Goal: Information Seeking & Learning: Stay updated

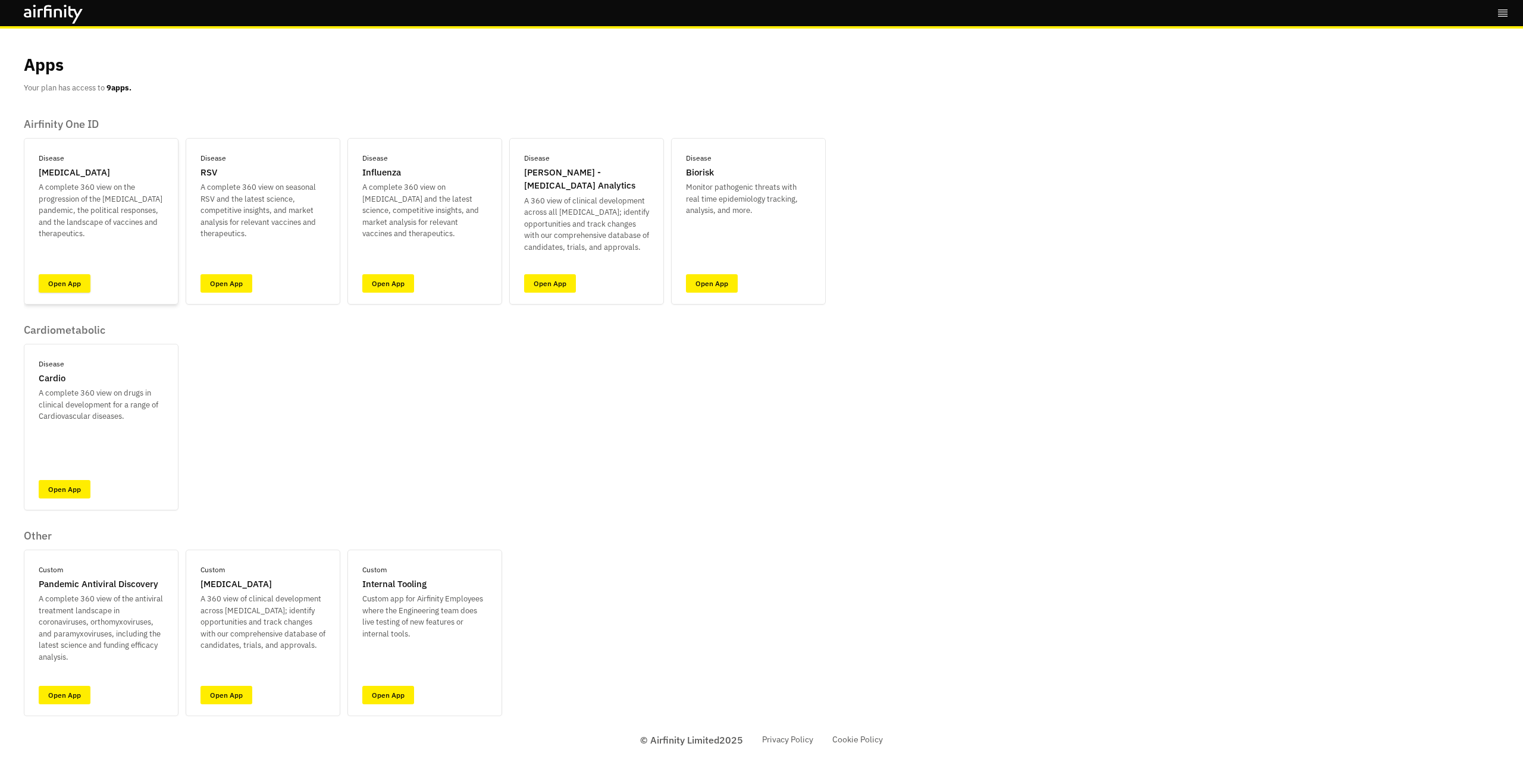
click at [45, 284] on link "Open App" at bounding box center [64, 283] width 52 height 19
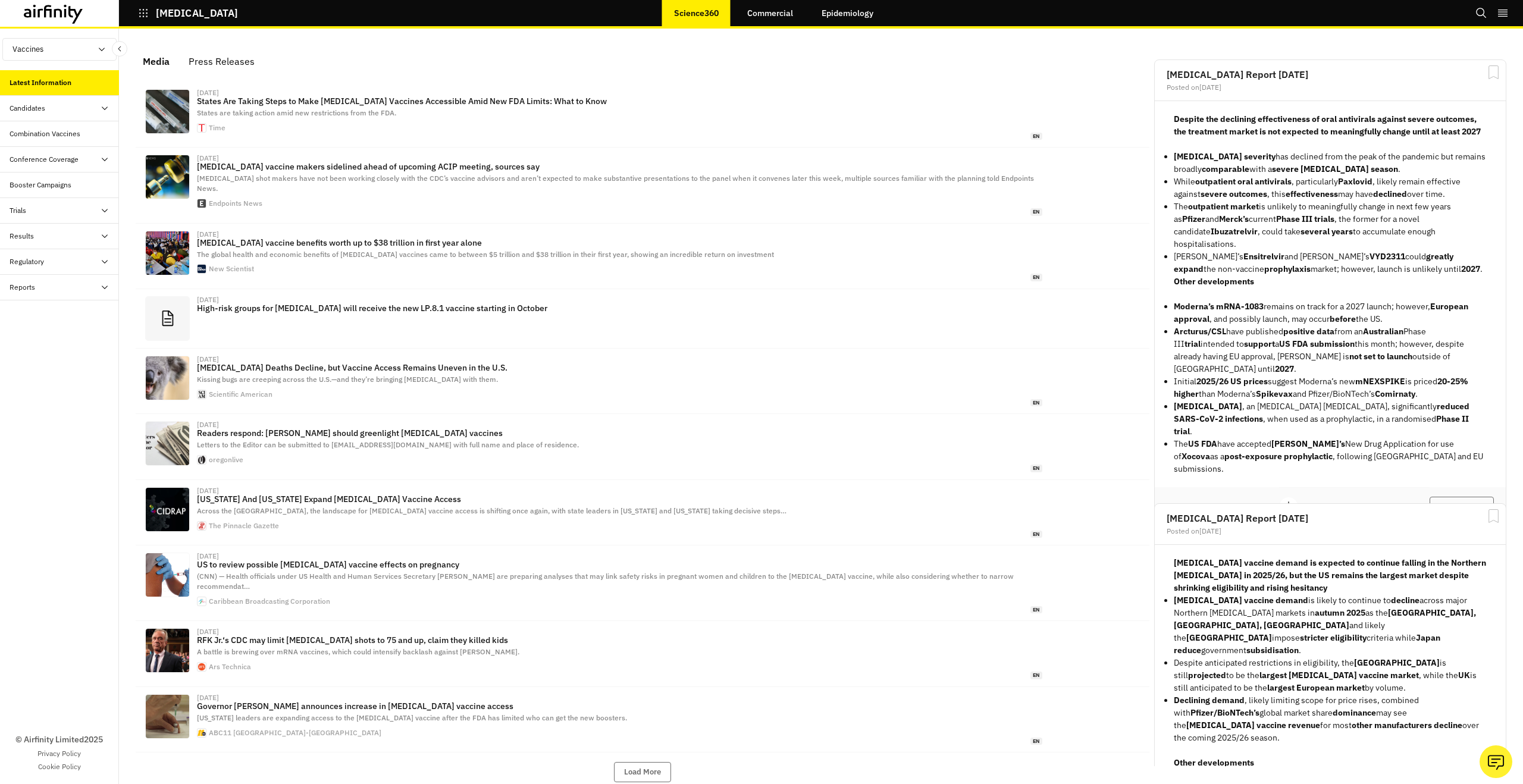
scroll to position [736, 357]
drag, startPoint x: 1463, startPoint y: 470, endPoint x: 1445, endPoint y: 470, distance: 18.0
click at [1462, 497] on button "View Report" at bounding box center [1462, 507] width 65 height 21
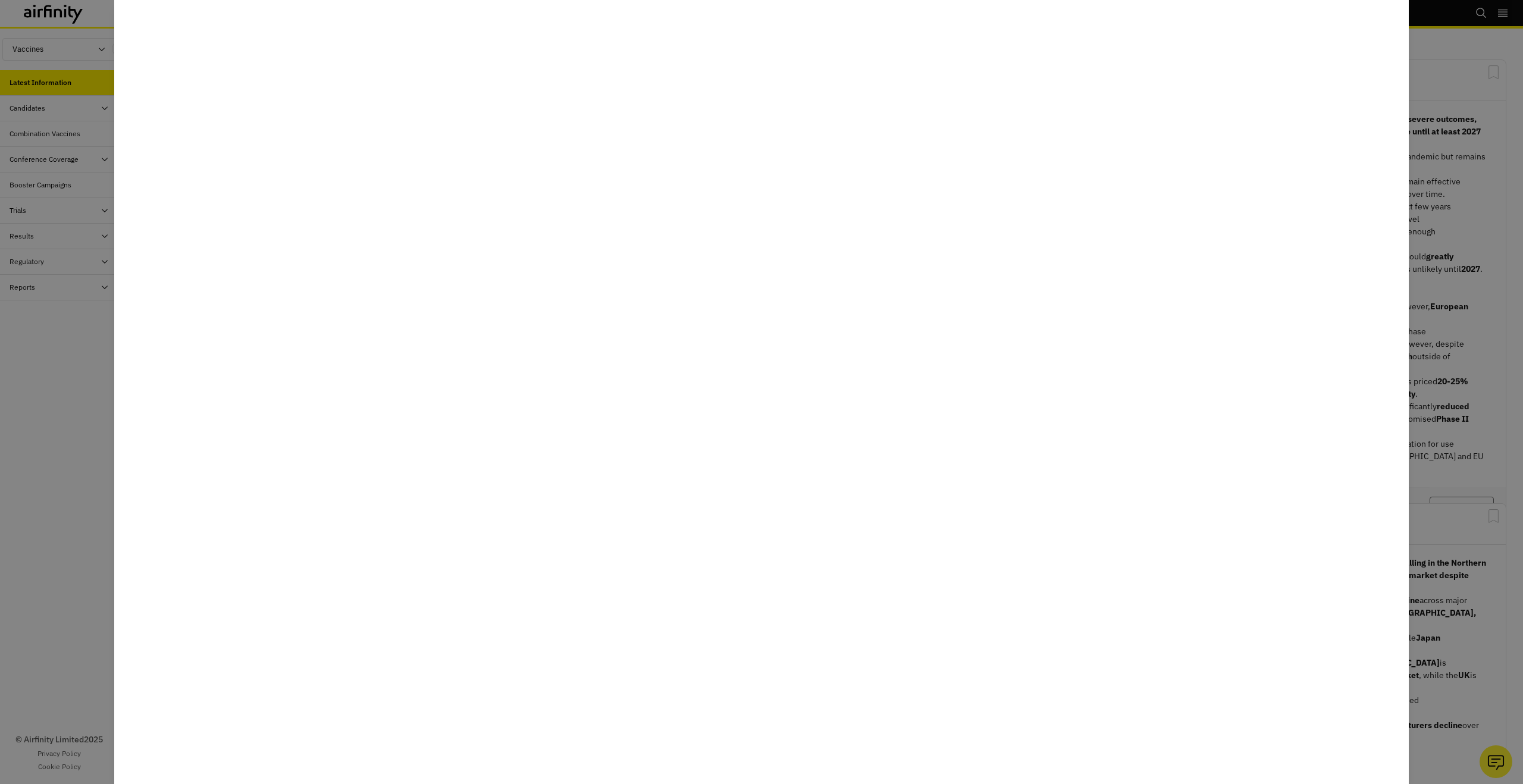
click at [105, 602] on div at bounding box center [762, 392] width 1523 height 784
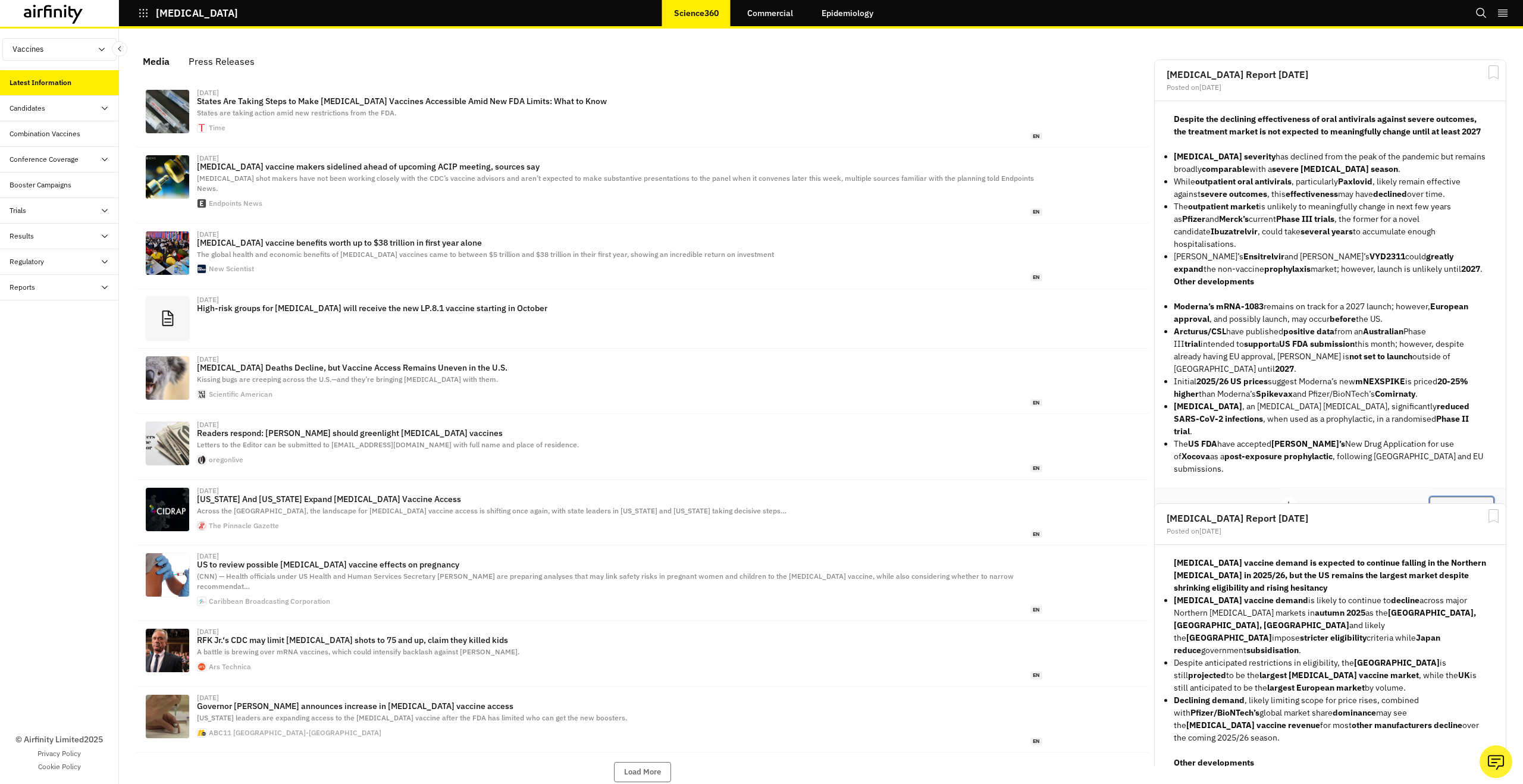
click at [1482, 497] on button "View Report" at bounding box center [1462, 507] width 65 height 21
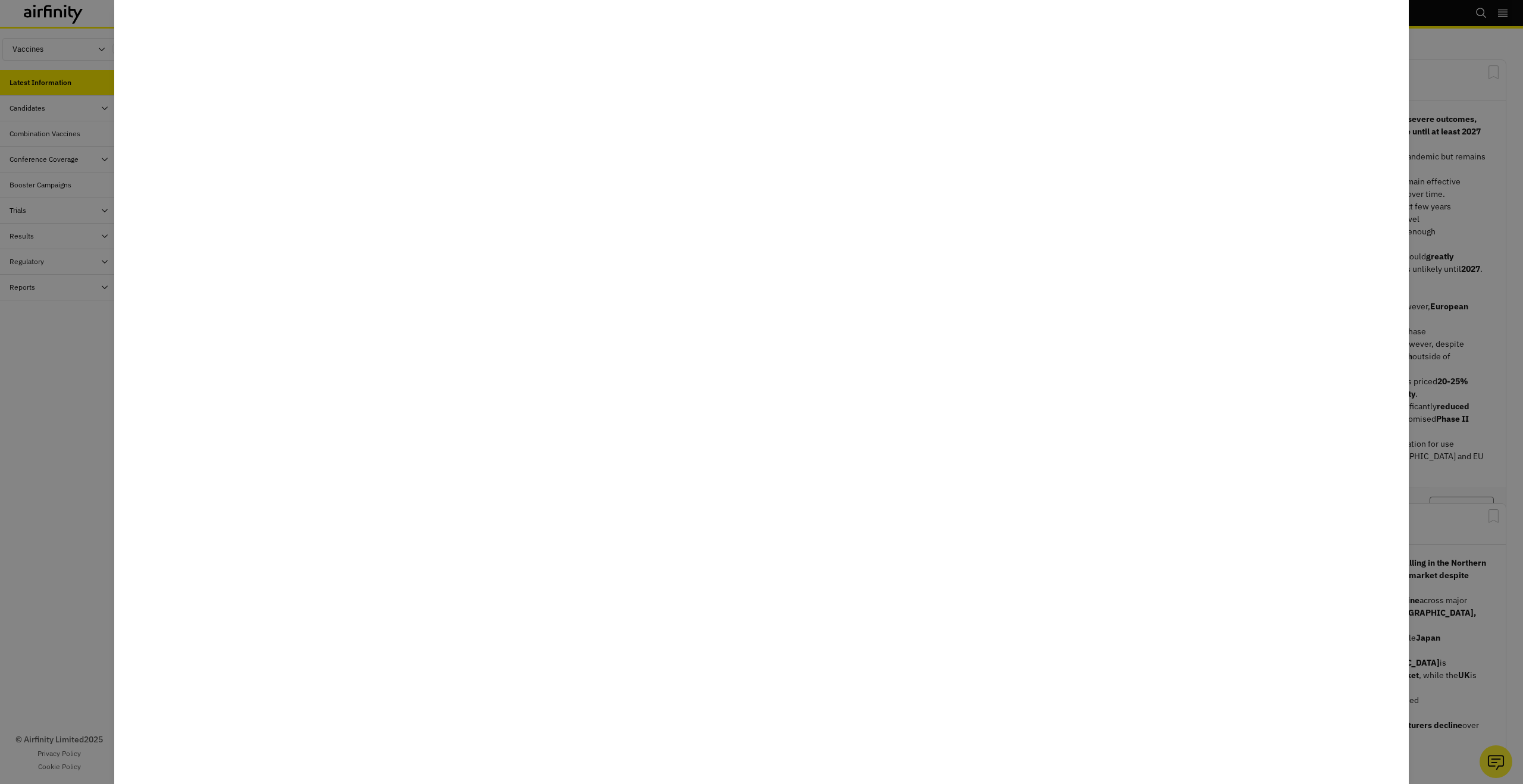
click at [18, 402] on div at bounding box center [762, 392] width 1523 height 784
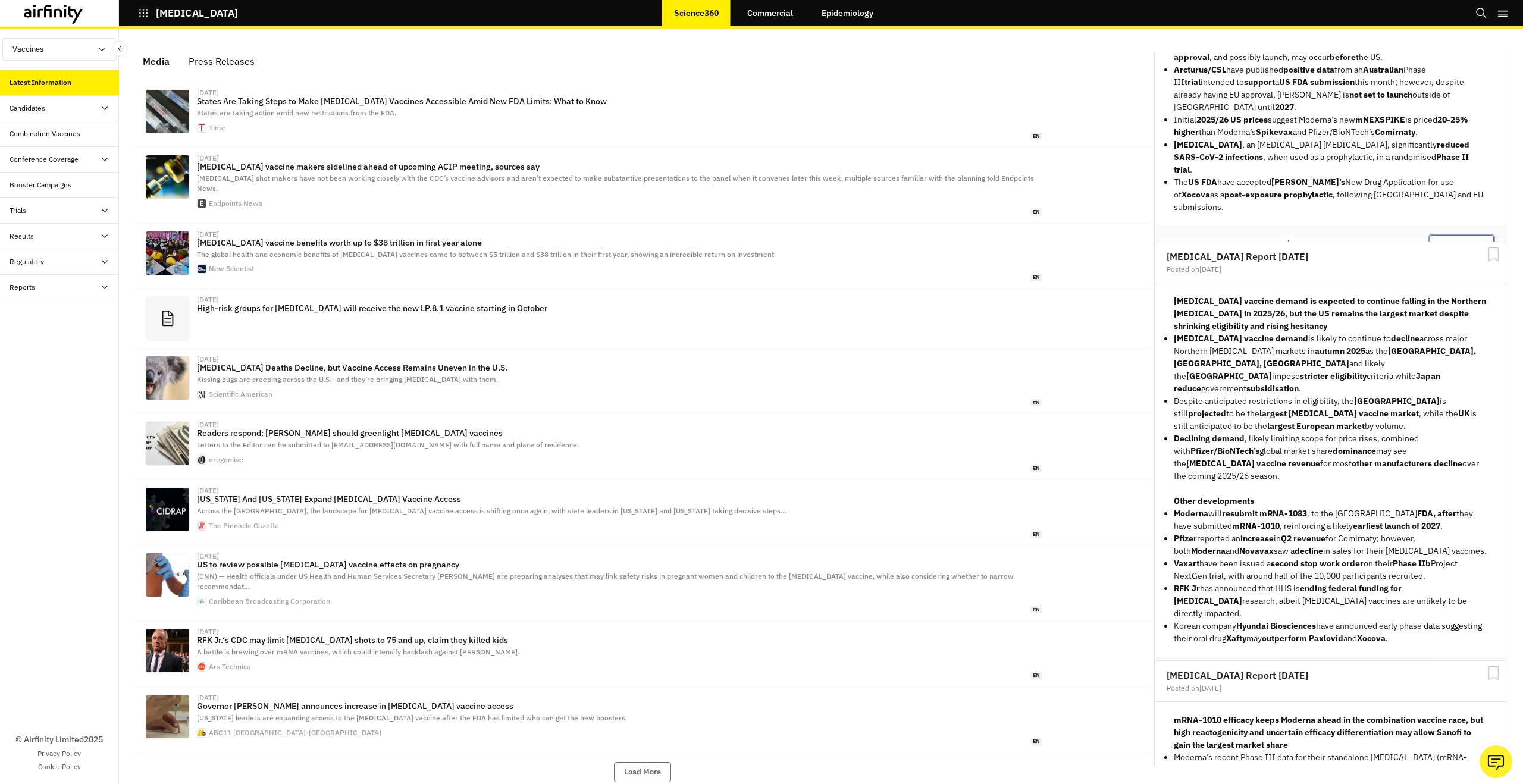
scroll to position [284, 0]
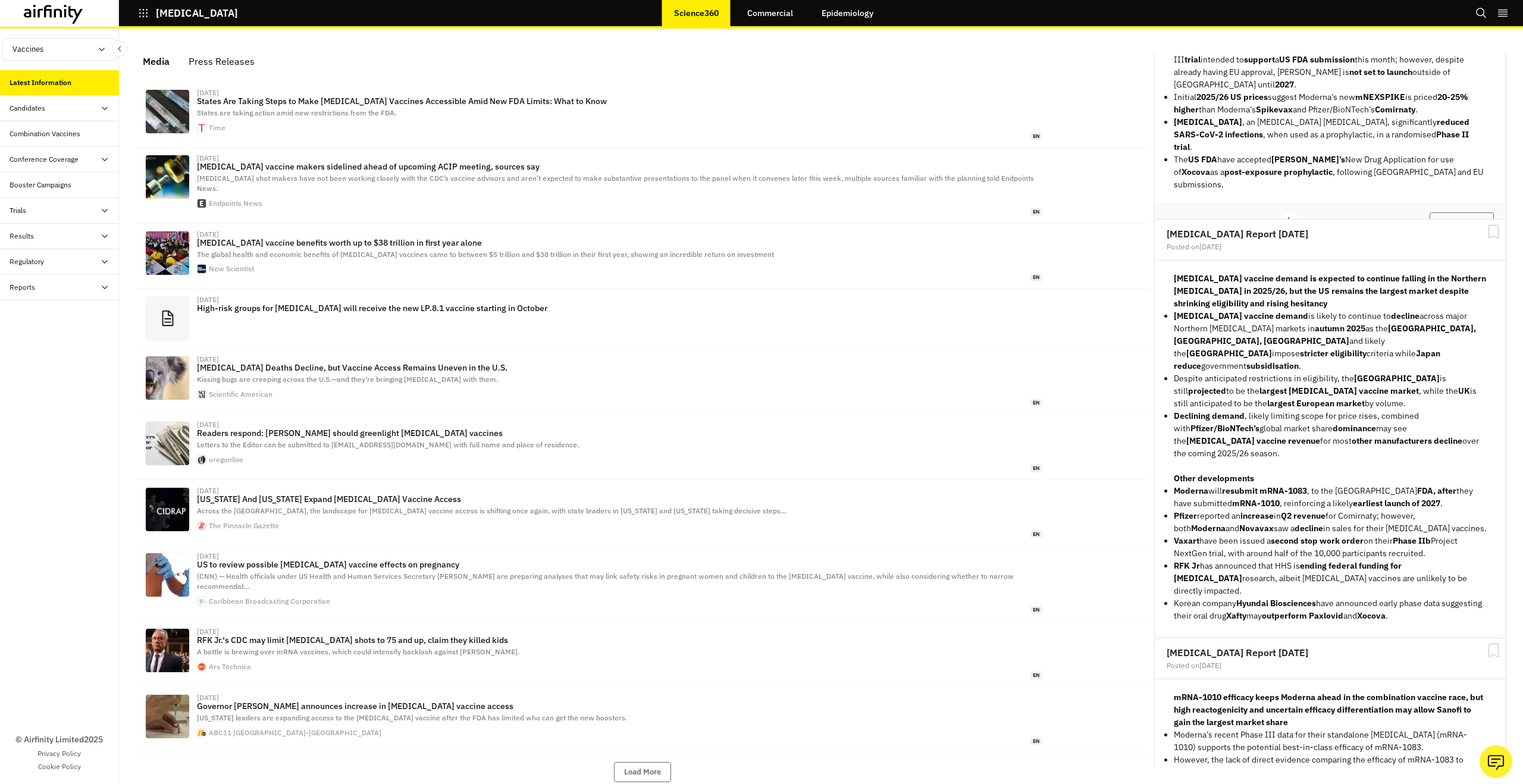
click at [1450, 644] on button "View Report" at bounding box center [1462, 654] width 65 height 21
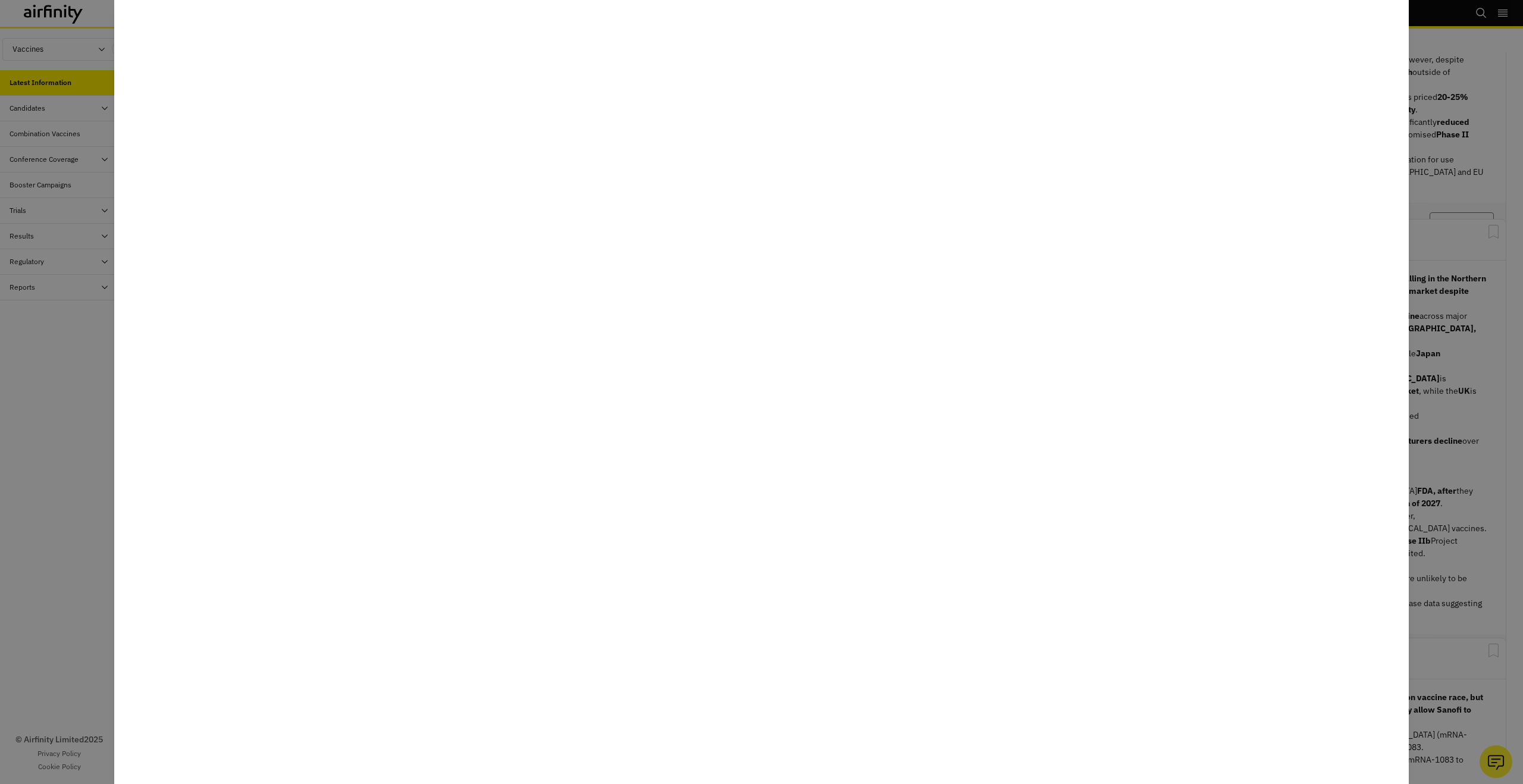
click at [1514, 514] on div at bounding box center [762, 392] width 1523 height 784
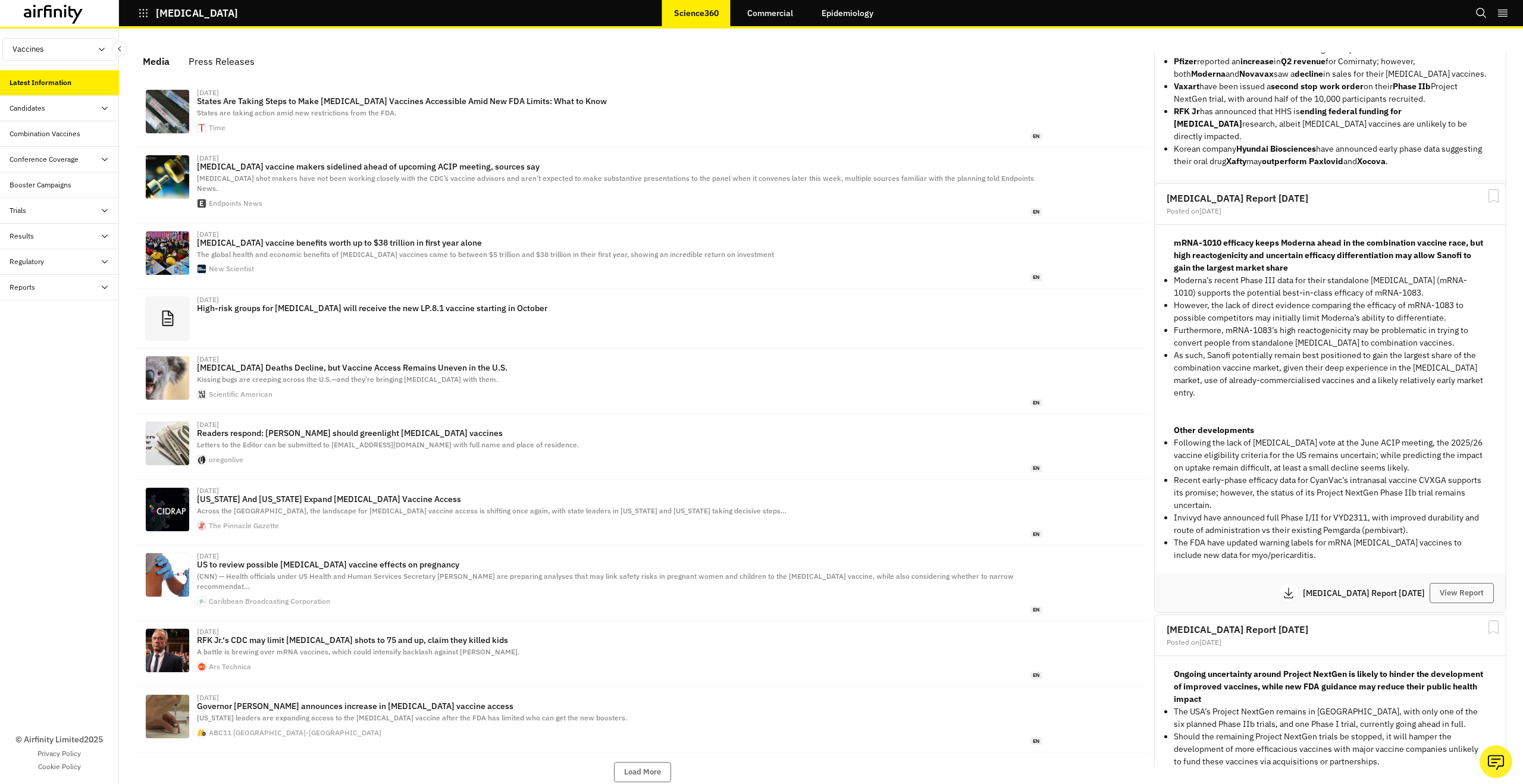
scroll to position [755, 0]
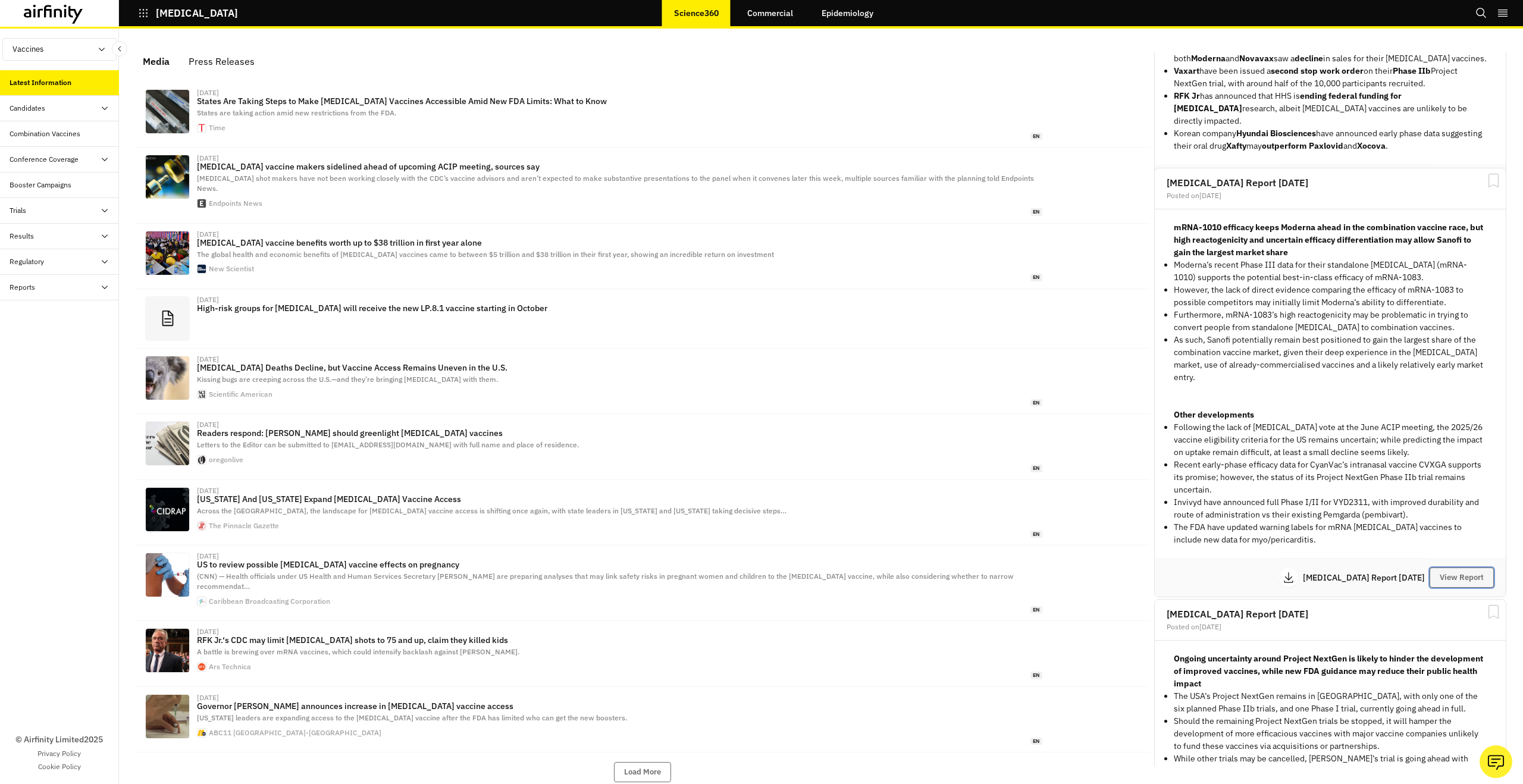
click at [1458, 567] on button "View Report" at bounding box center [1462, 577] width 65 height 21
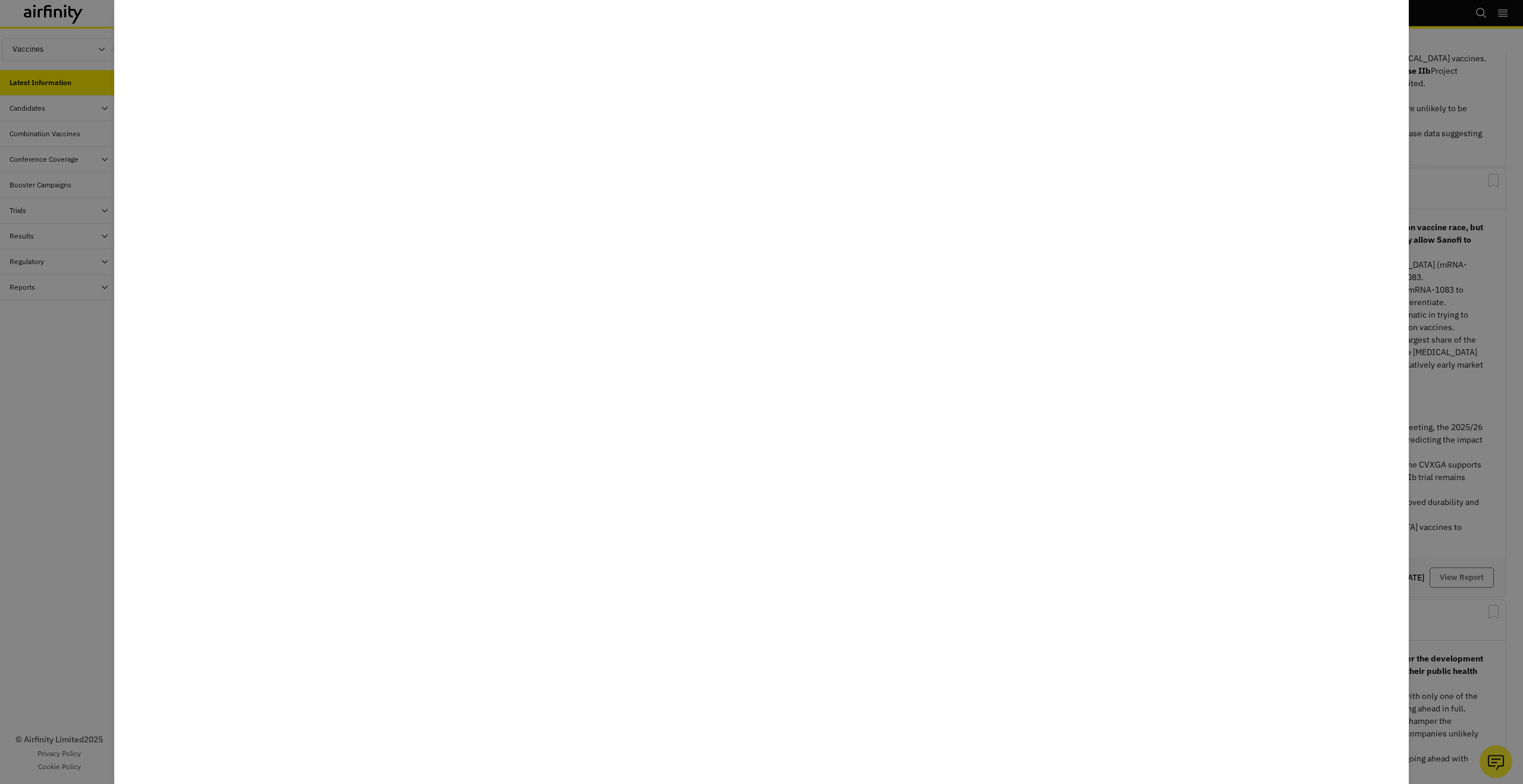
click at [1425, 495] on div at bounding box center [762, 392] width 1523 height 784
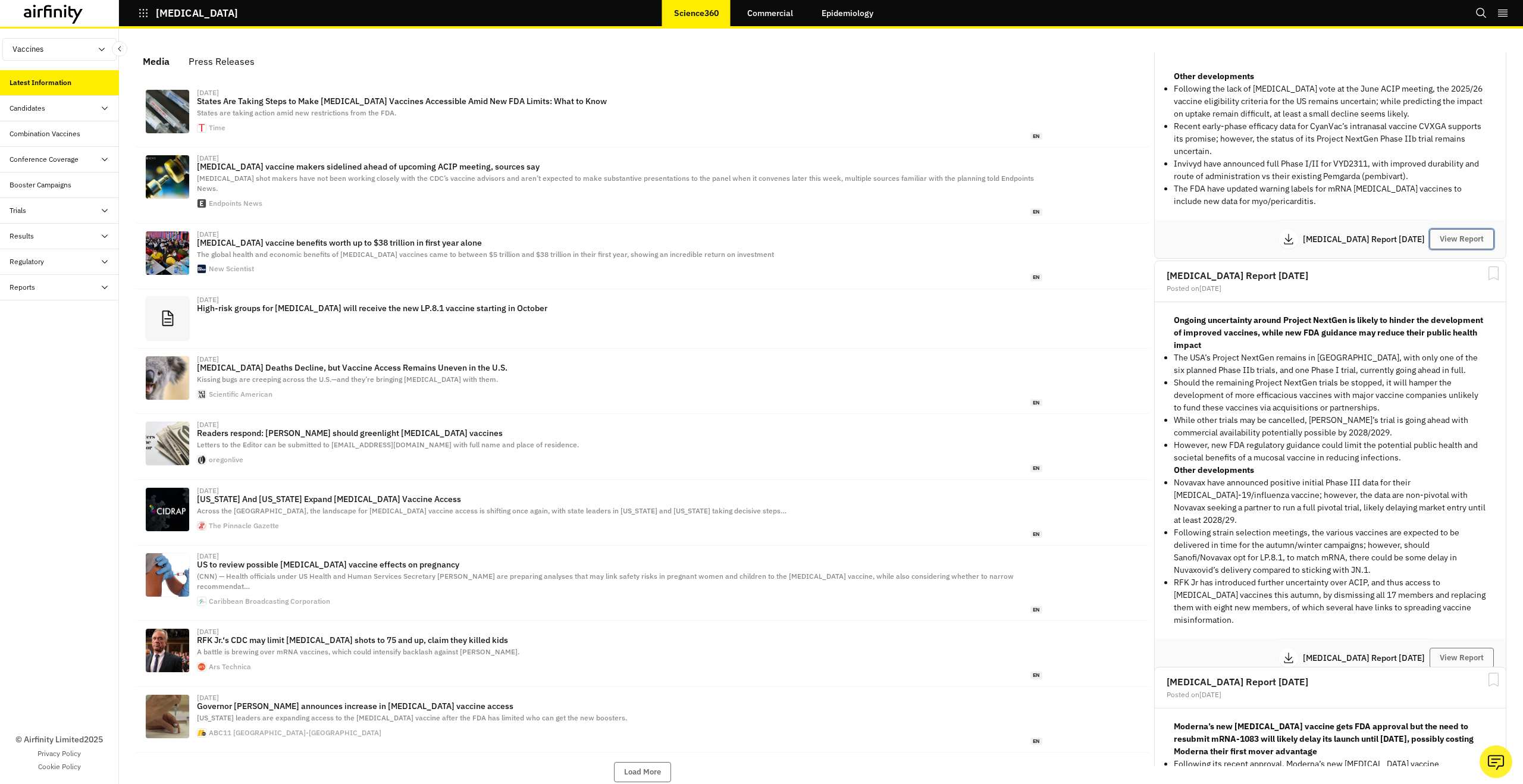
scroll to position [1248, 0]
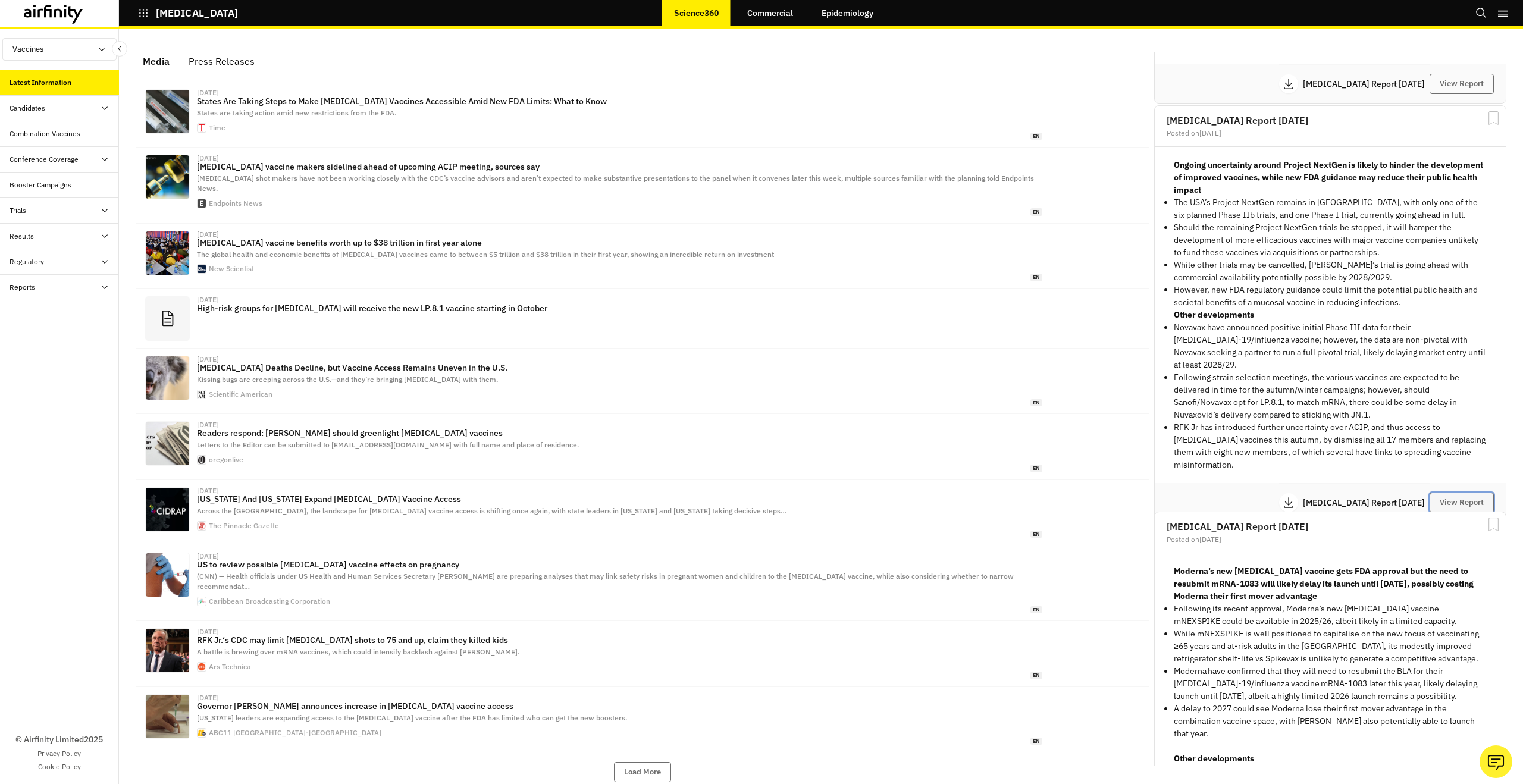
click at [1453, 493] on button "View Report" at bounding box center [1462, 503] width 65 height 21
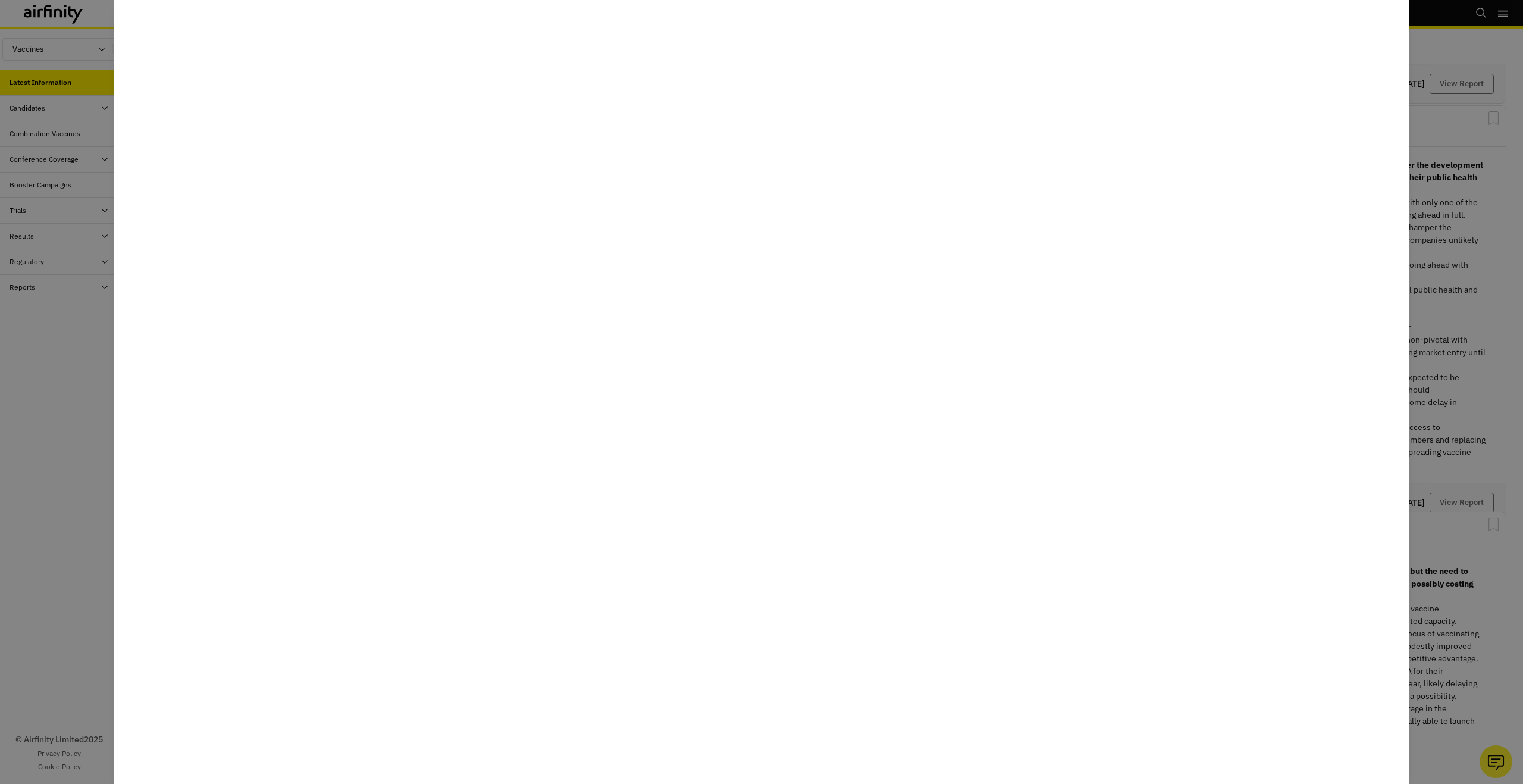
click at [1409, 552] on div at bounding box center [762, 392] width 1523 height 784
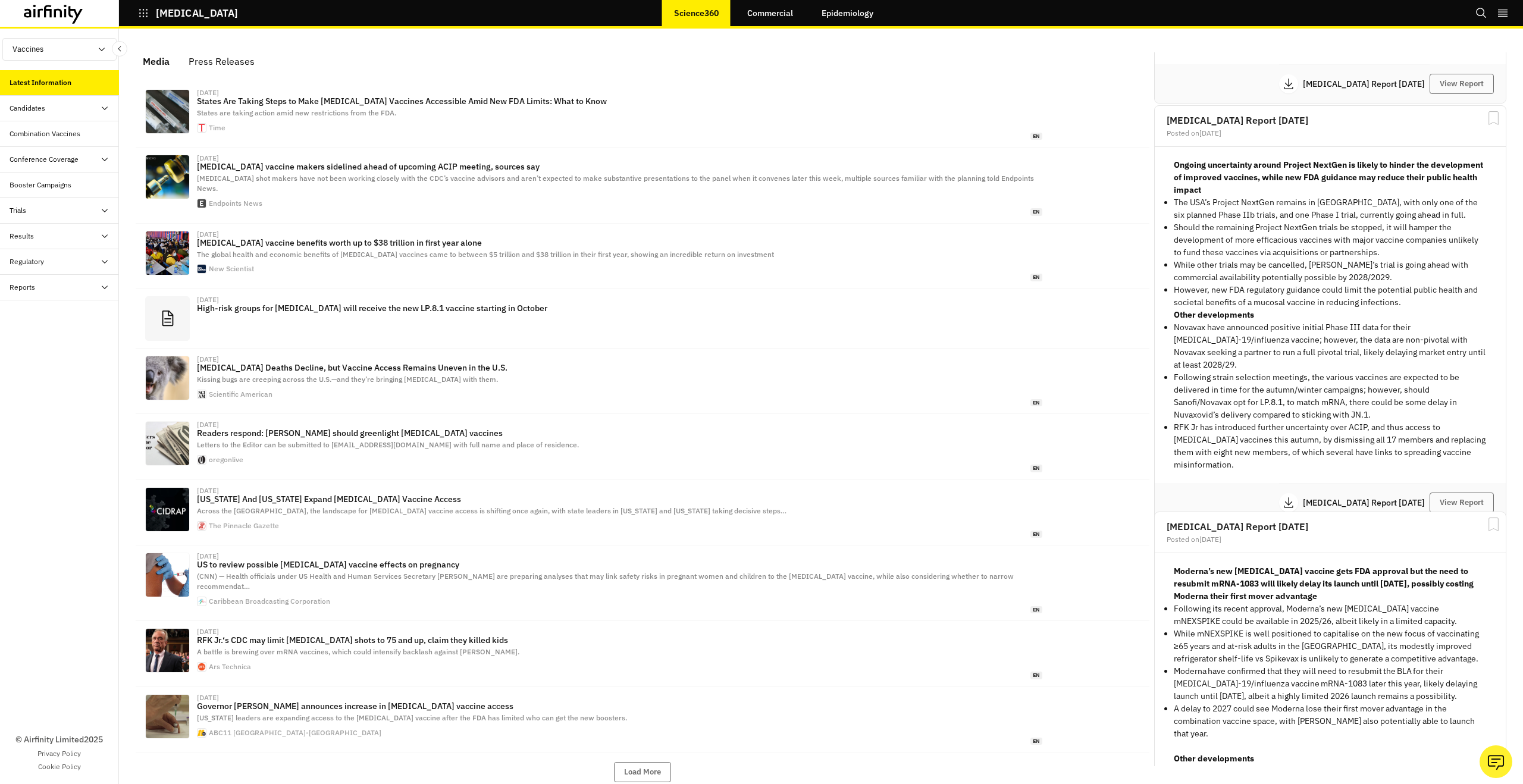
click at [1428, 553] on div "Moderna’s new COVID-19 vaccine gets FDA approval but the need to resubmit mRNA-…" at bounding box center [1330, 714] width 351 height 323
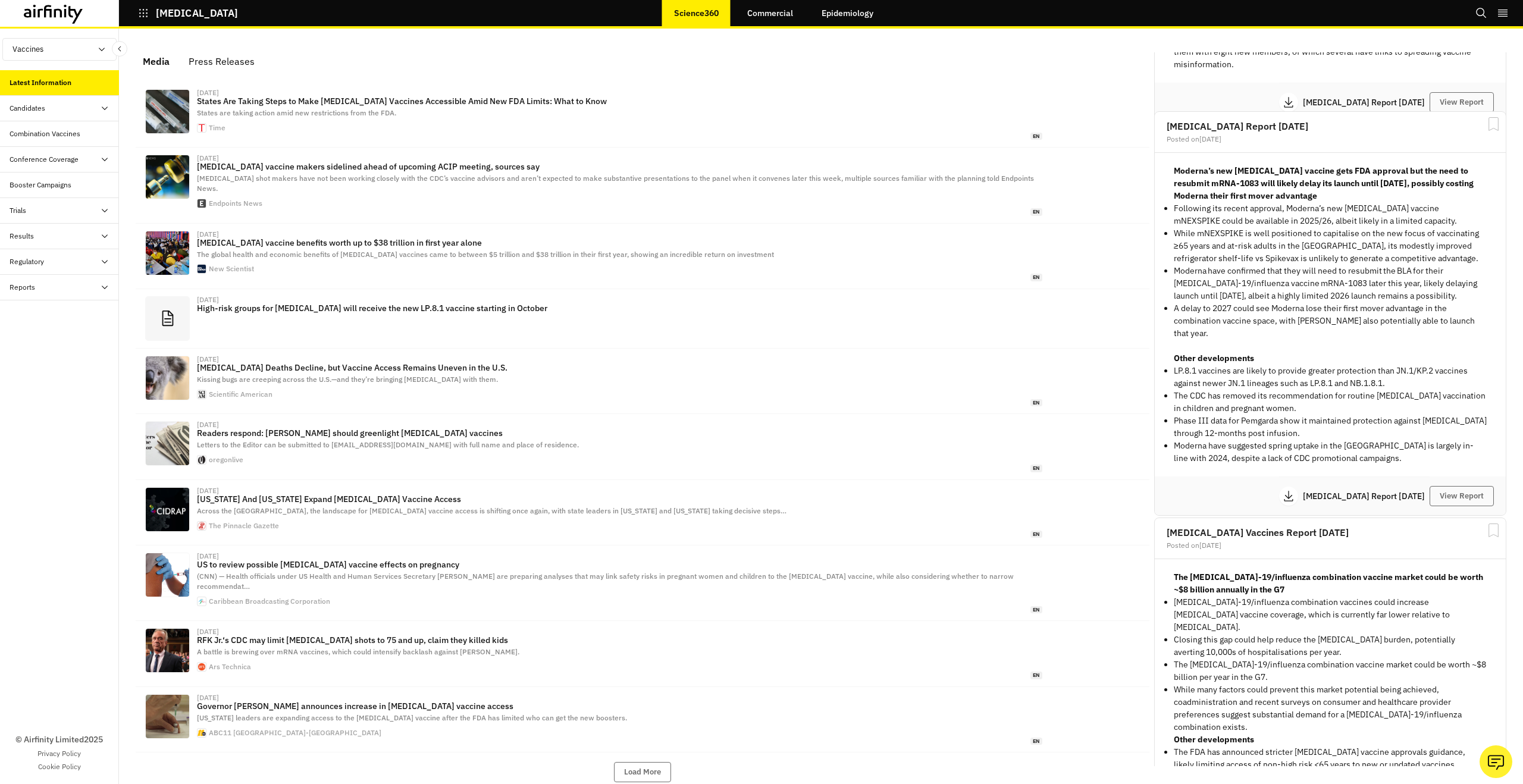
scroll to position [1658, 0]
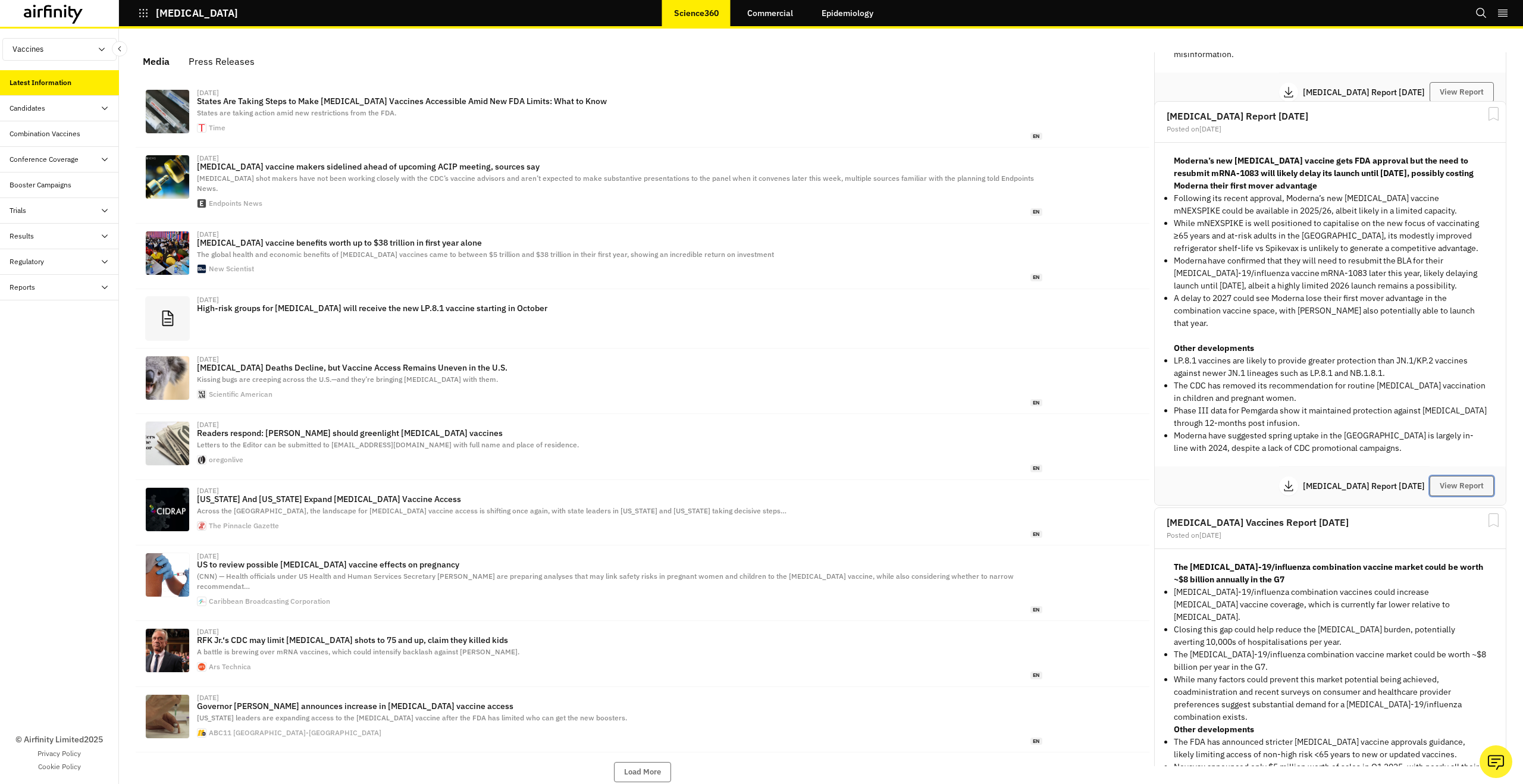
click at [1437, 477] on button "View Report" at bounding box center [1462, 486] width 65 height 21
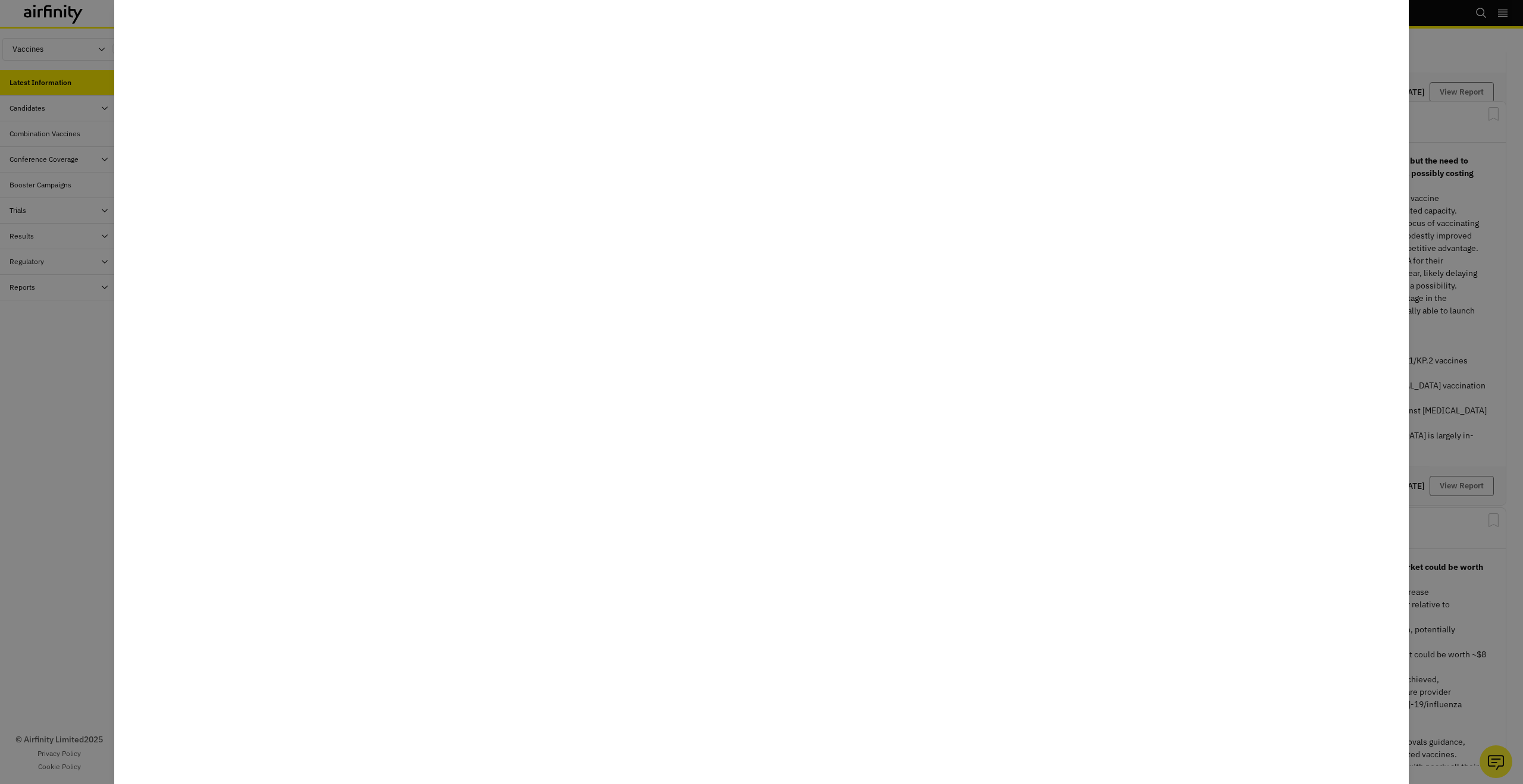
click at [1480, 519] on div at bounding box center [762, 392] width 1523 height 784
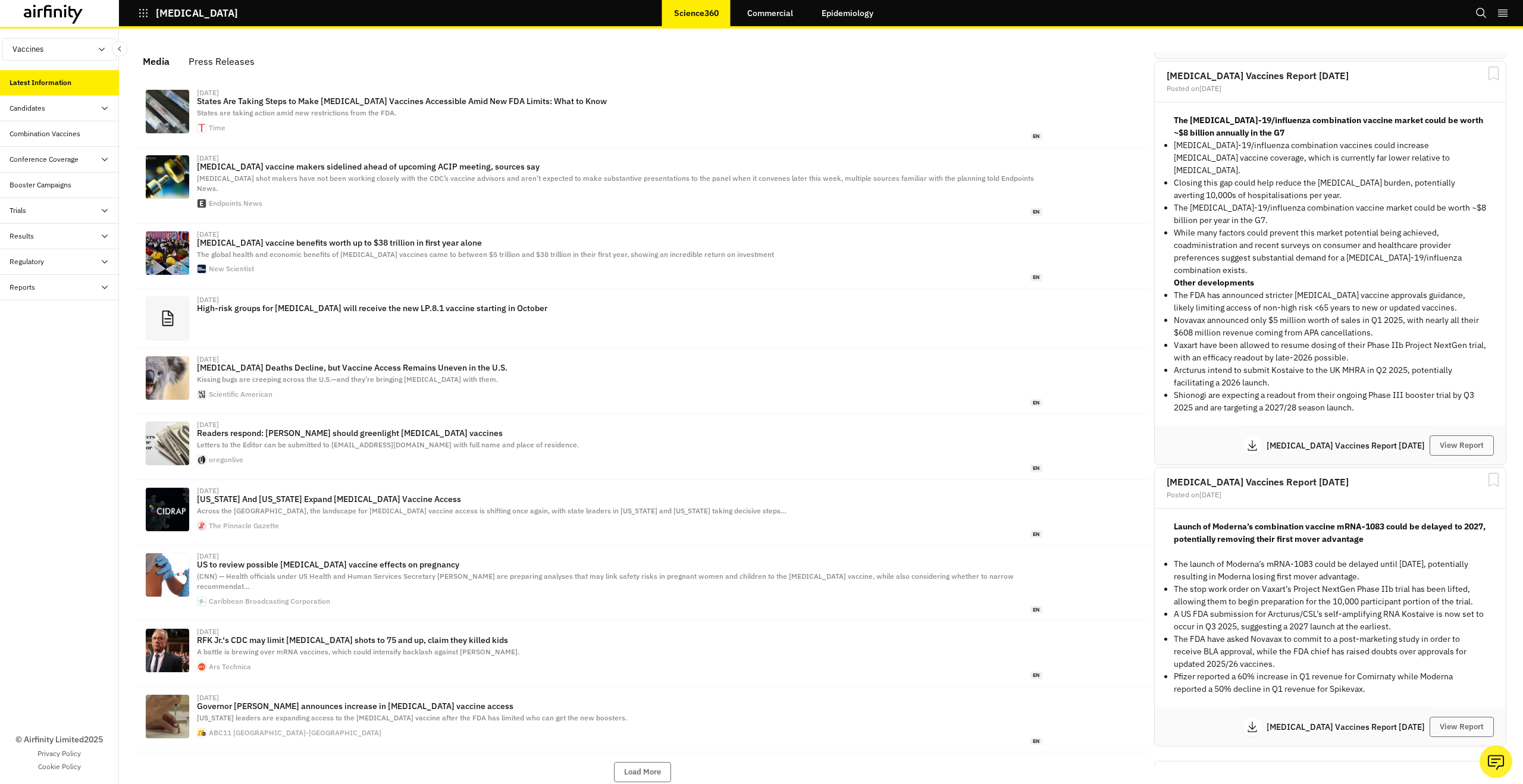
scroll to position [2113, 0]
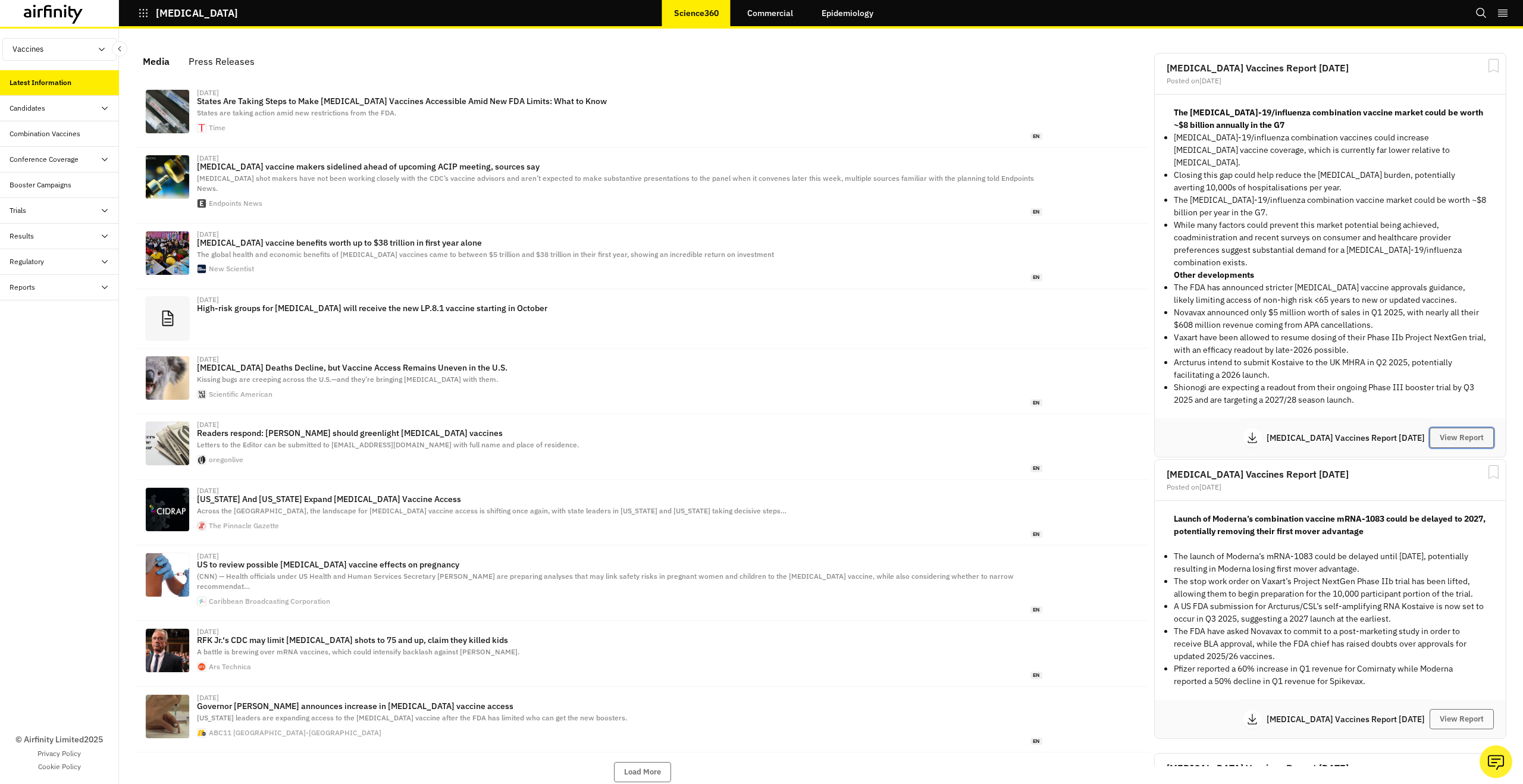
click at [1447, 429] on button "View Report" at bounding box center [1462, 437] width 65 height 21
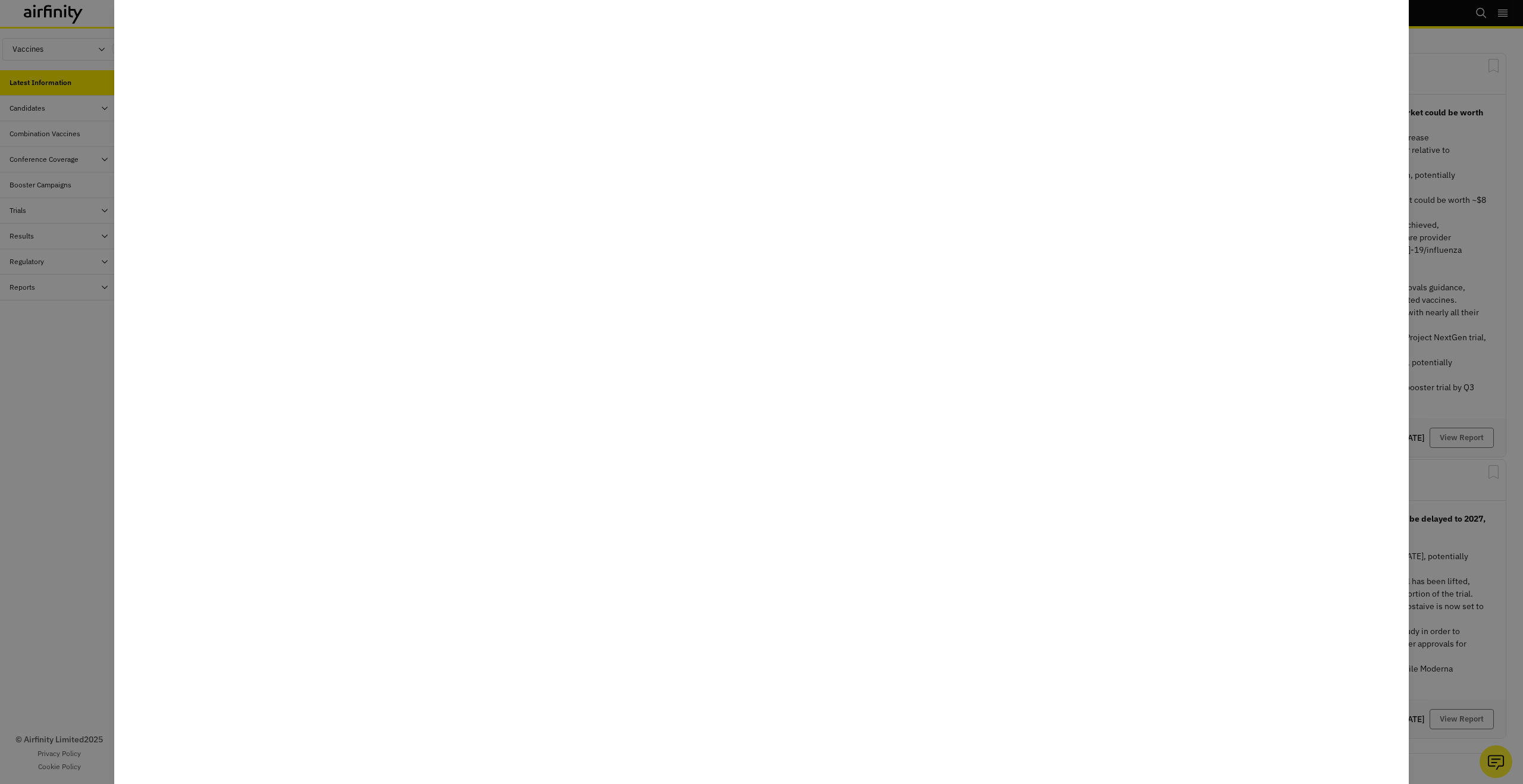
click at [68, 585] on div at bounding box center [762, 392] width 1523 height 784
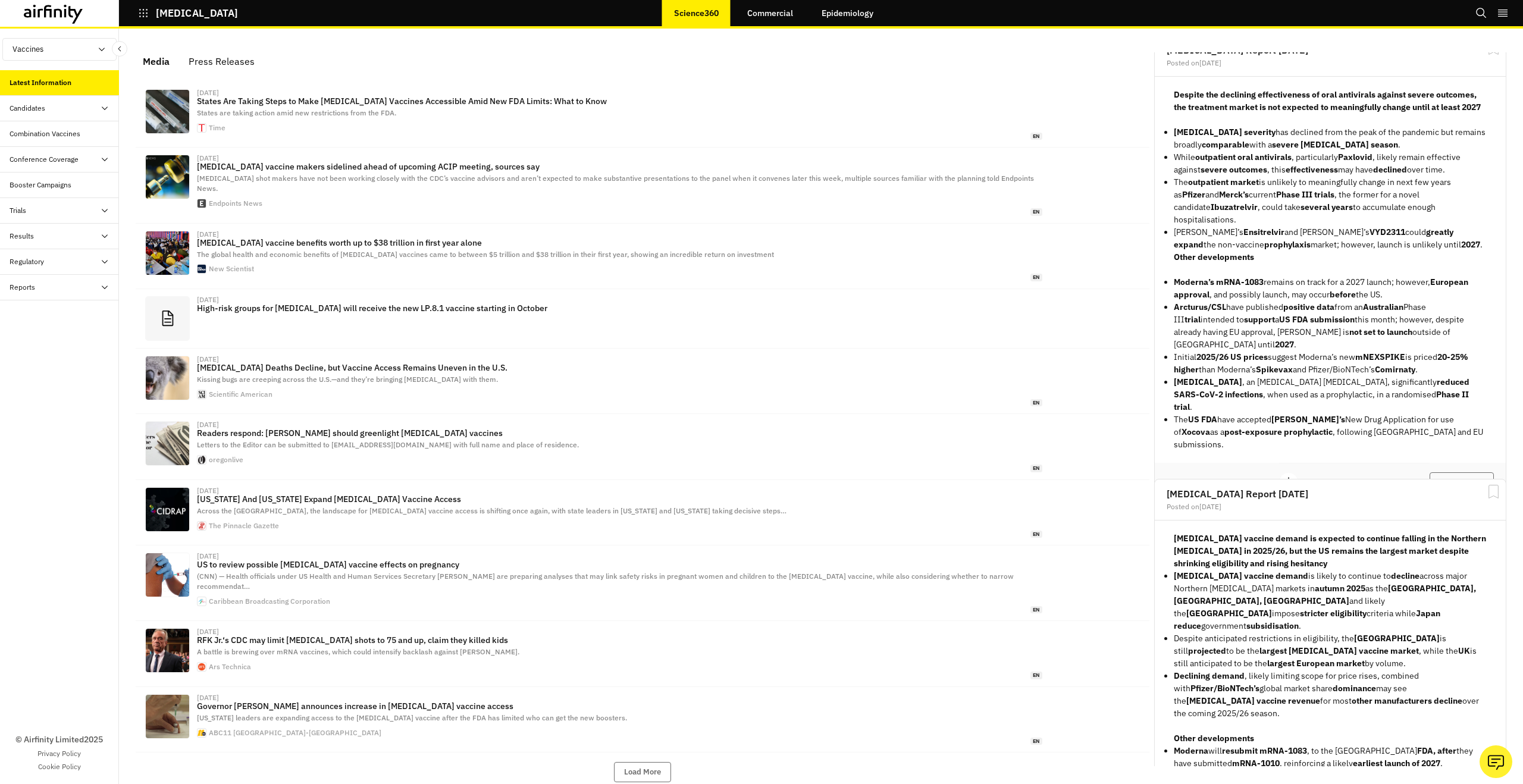
scroll to position [26, 0]
click at [1457, 470] on button "View Report" at bounding box center [1462, 480] width 65 height 21
